Goal: Check status: Check status

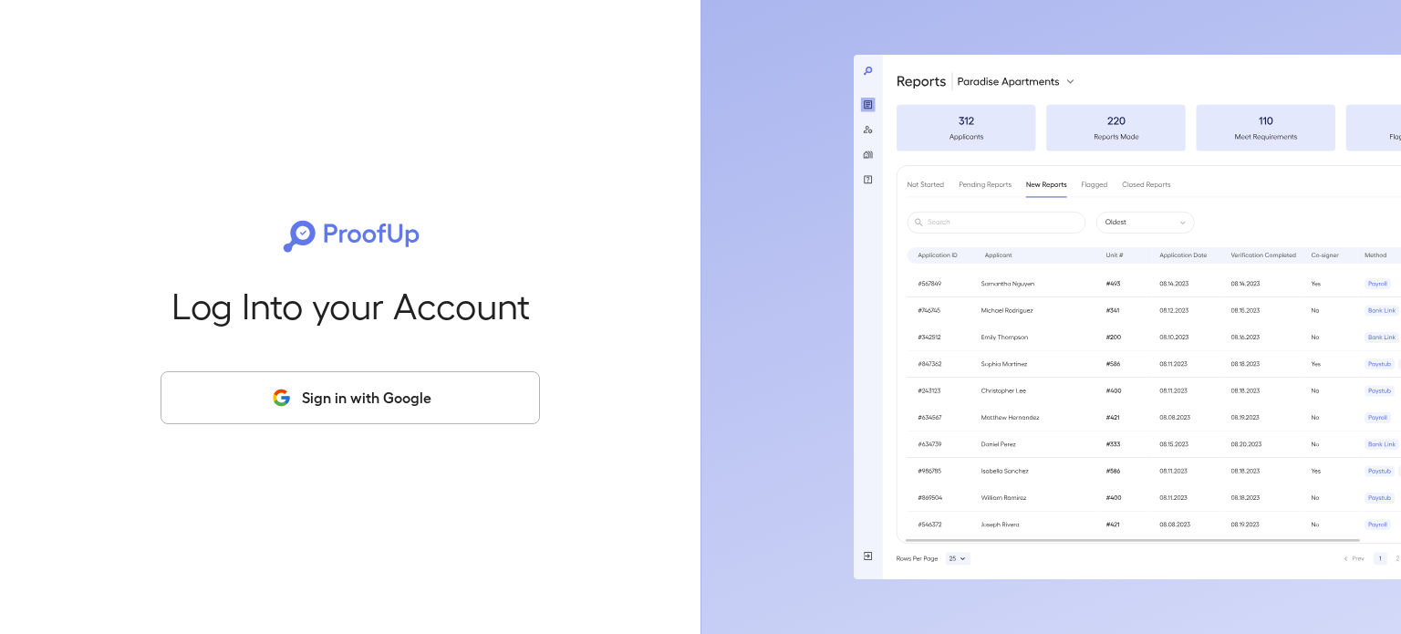
click at [461, 368] on div "Log Into your Account Sign in with Google" at bounding box center [350, 317] width 642 height 634
click at [449, 377] on button "Sign in with Google" at bounding box center [350, 397] width 379 height 53
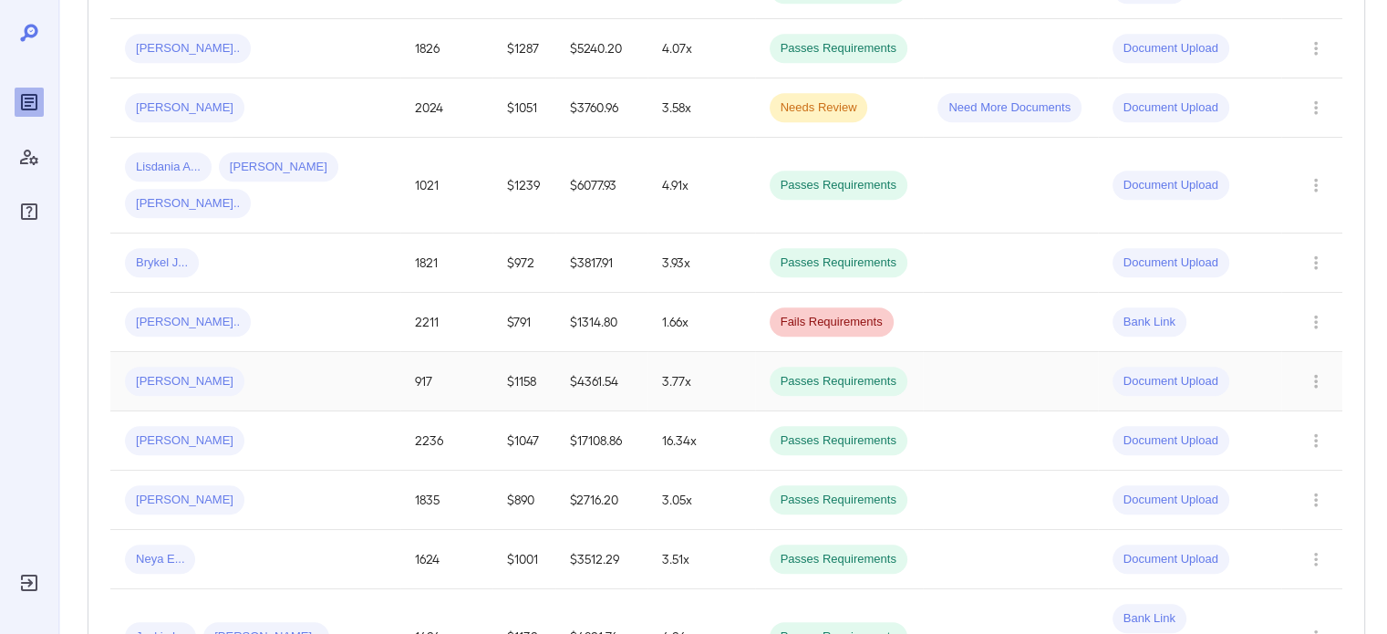
scroll to position [912, 0]
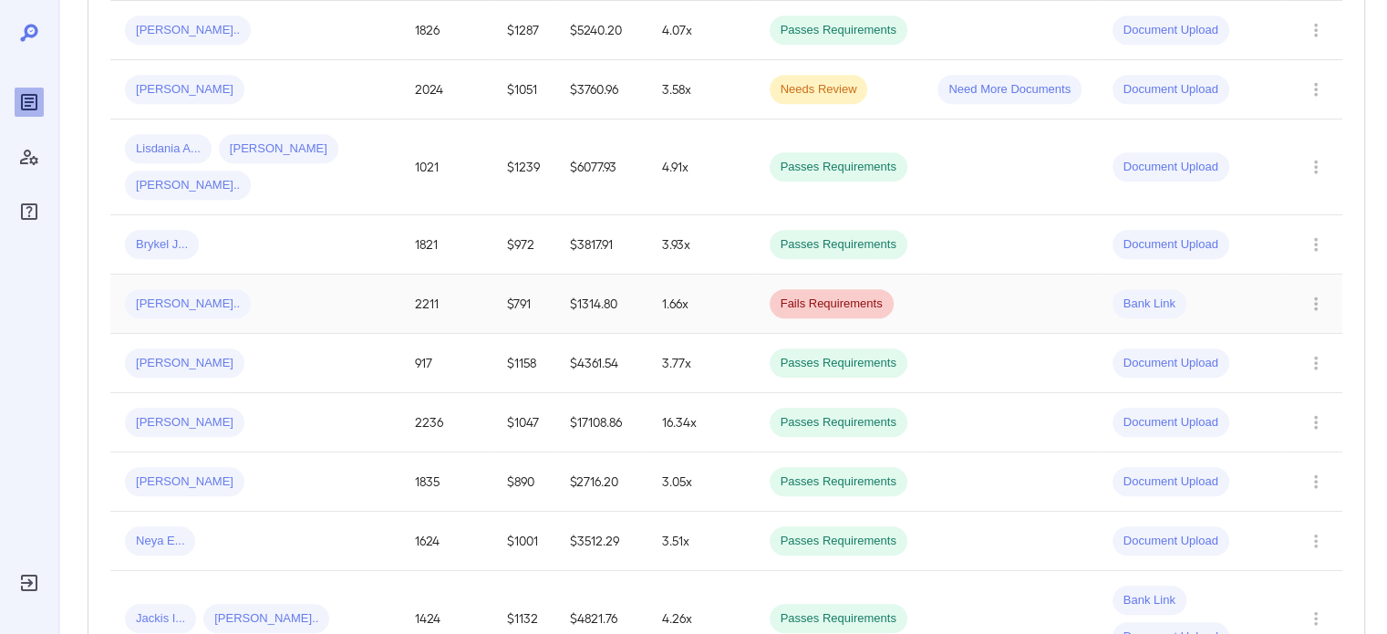
click at [316, 300] on div "[PERSON_NAME].." at bounding box center [255, 303] width 261 height 29
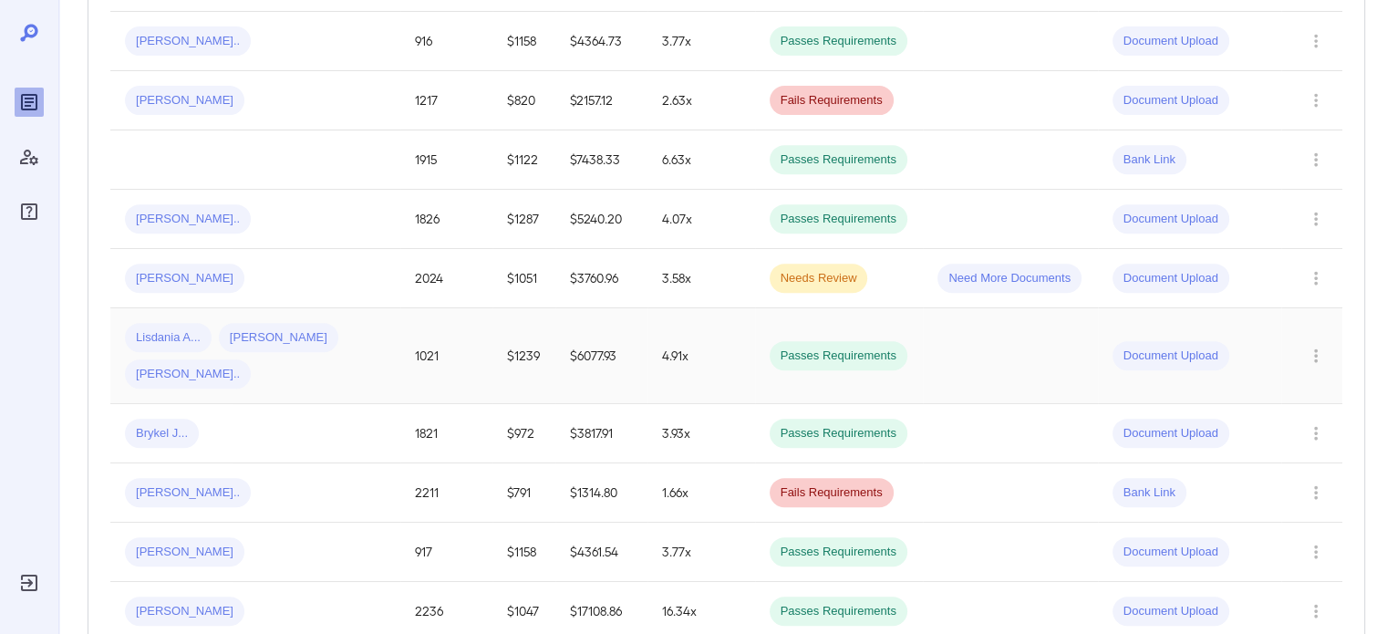
scroll to position [730, 0]
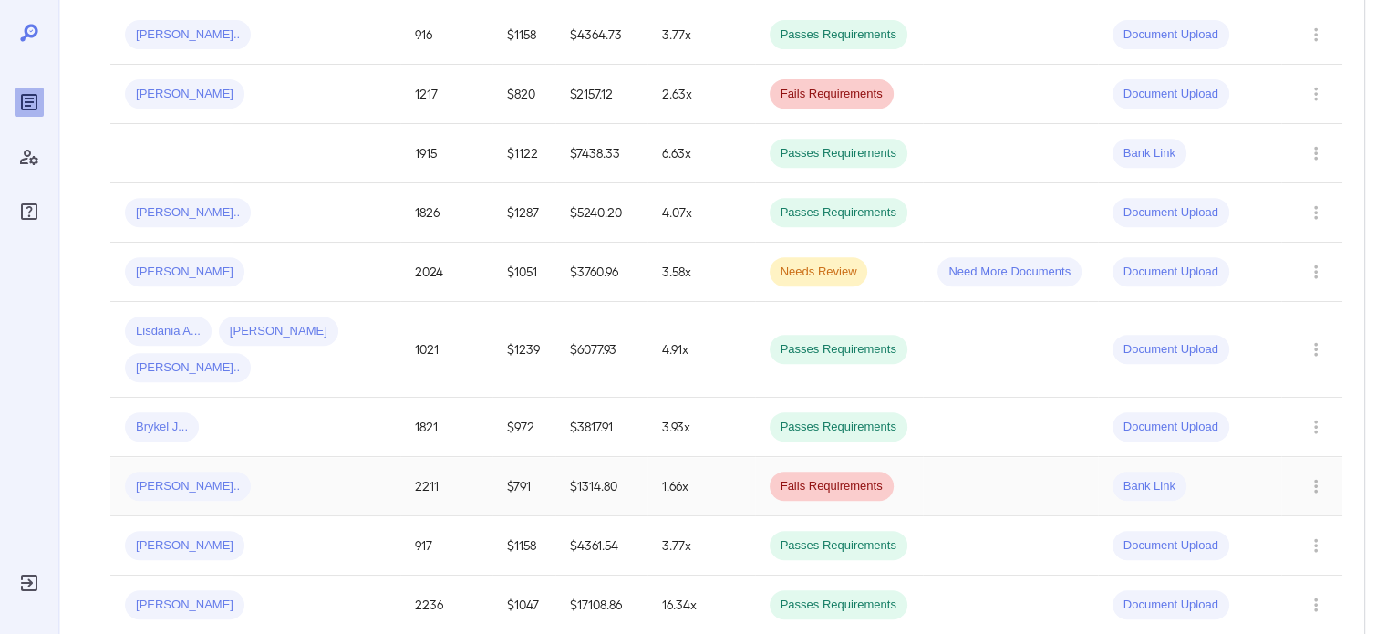
click at [555, 484] on td "$1314.80" at bounding box center [601, 486] width 92 height 59
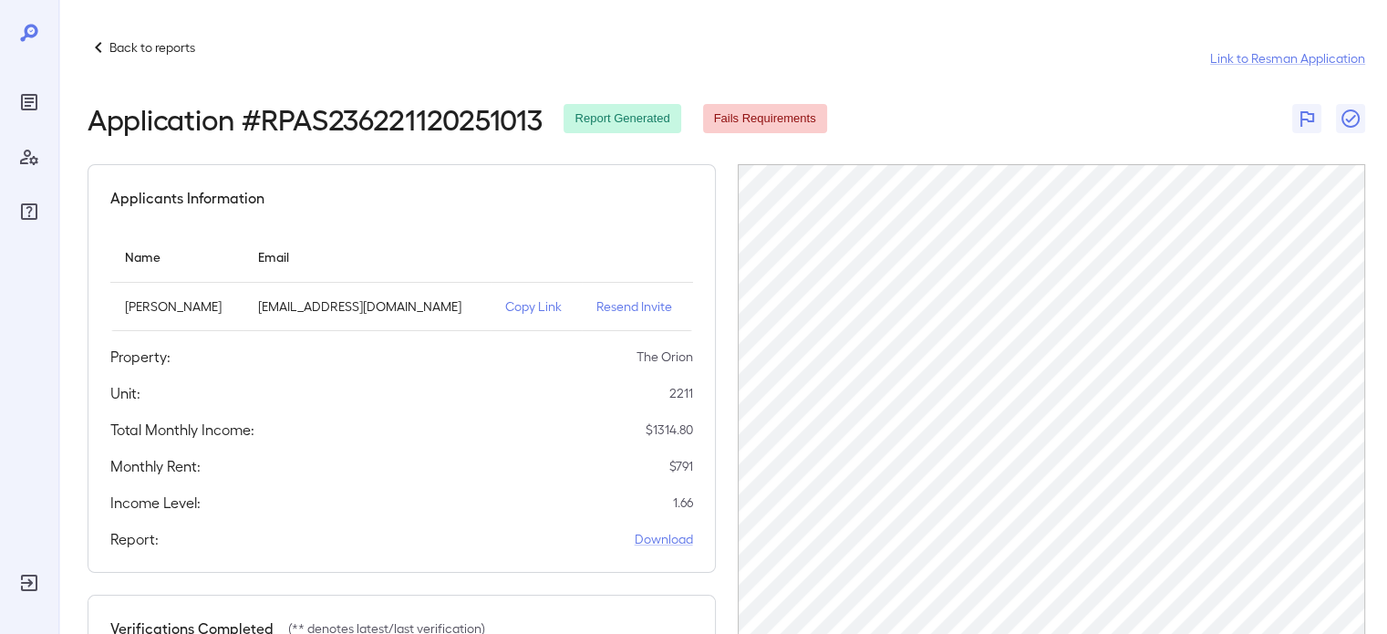
click at [642, 309] on p "Resend Invite" at bounding box center [637, 306] width 82 height 18
click at [109, 63] on div "Back to reports Link to Resman Application" at bounding box center [727, 58] width 1278 height 44
click at [104, 54] on icon at bounding box center [99, 47] width 22 height 22
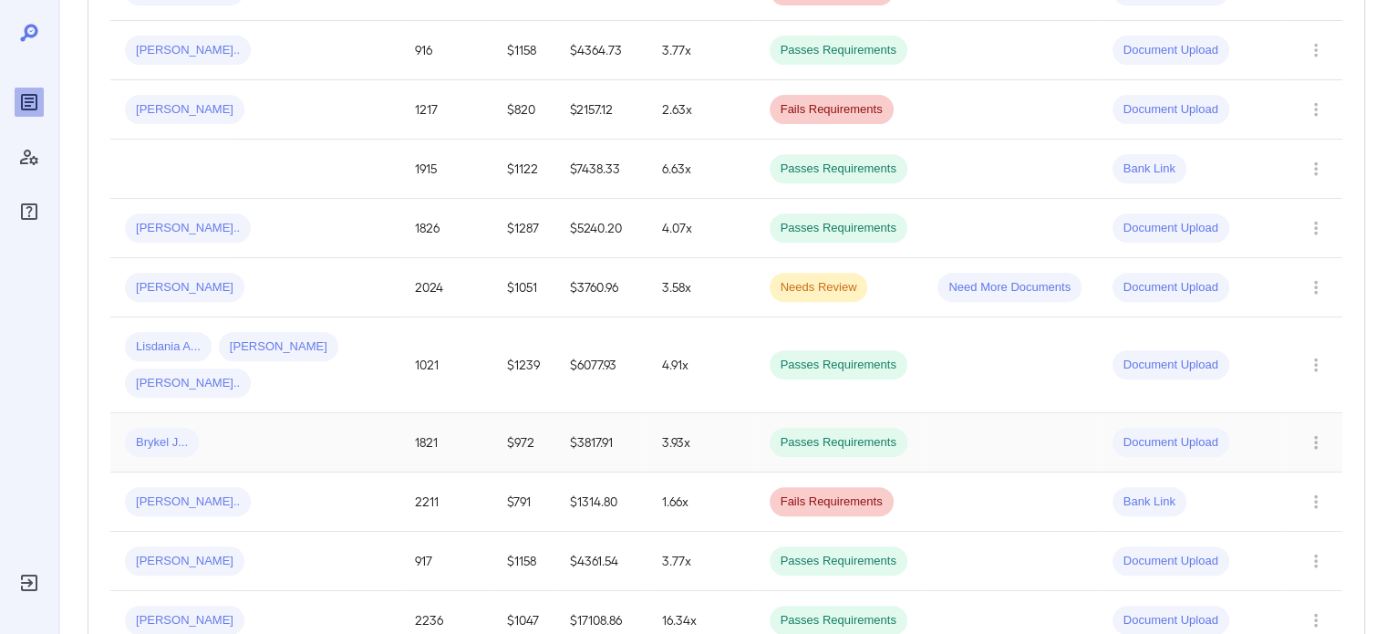
scroll to position [730, 0]
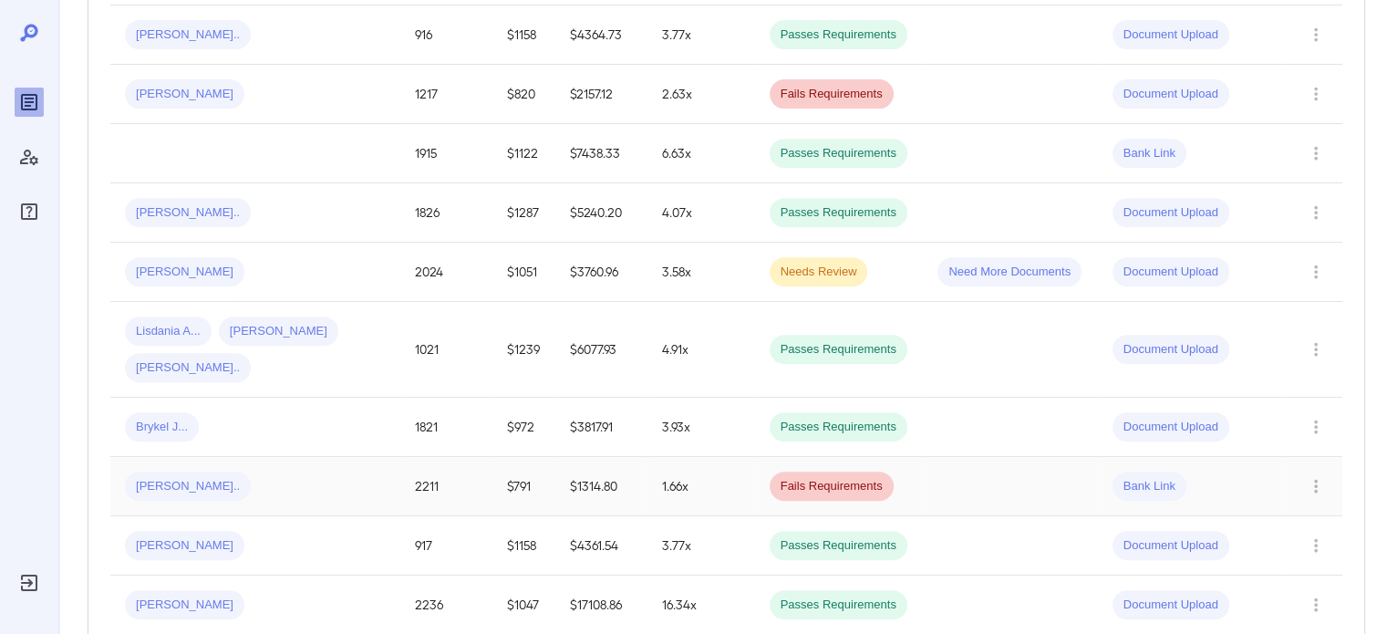
click at [304, 488] on div "[PERSON_NAME].." at bounding box center [255, 486] width 261 height 29
